Goal: Find specific page/section: Find specific page/section

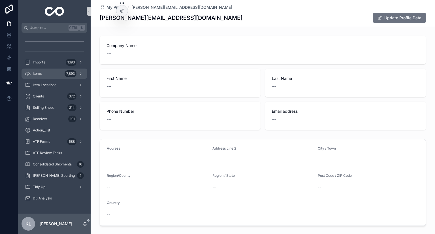
click at [56, 72] on div "Items 7,893" at bounding box center [54, 73] width 59 height 9
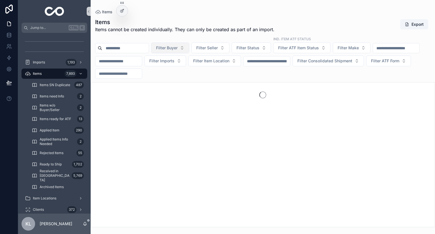
click at [189, 48] on button "Filter Buyer" at bounding box center [170, 47] width 38 height 11
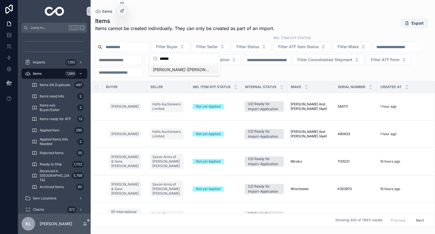
type input "******"
click at [176, 70] on span "[PERSON_NAME] ([PERSON_NAME]) [PERSON_NAME]" at bounding box center [181, 70] width 57 height 6
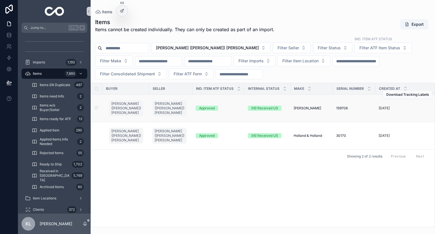
click at [341, 107] on span "159706" at bounding box center [342, 108] width 12 height 5
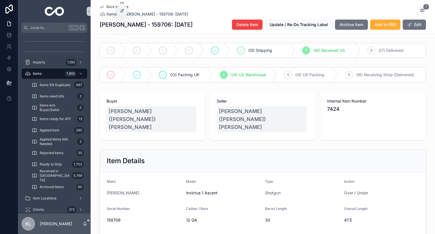
click at [113, 217] on span "159706" at bounding box center [144, 220] width 75 height 6
copy span "159706"
